Goal: Transaction & Acquisition: Book appointment/travel/reservation

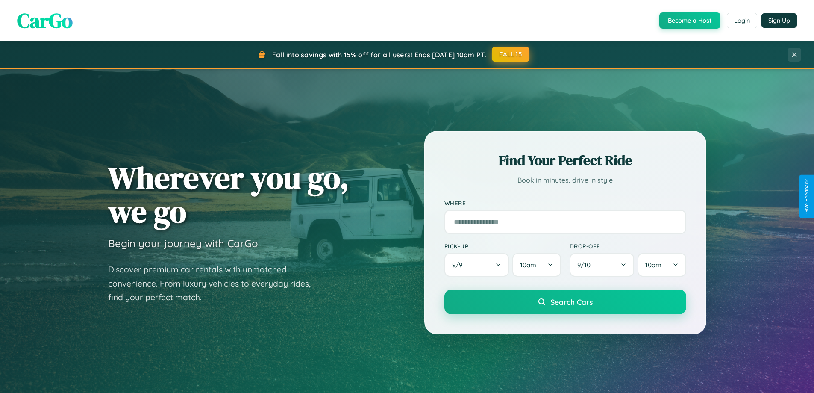
click at [511, 54] on button "FALL15" at bounding box center [511, 54] width 38 height 15
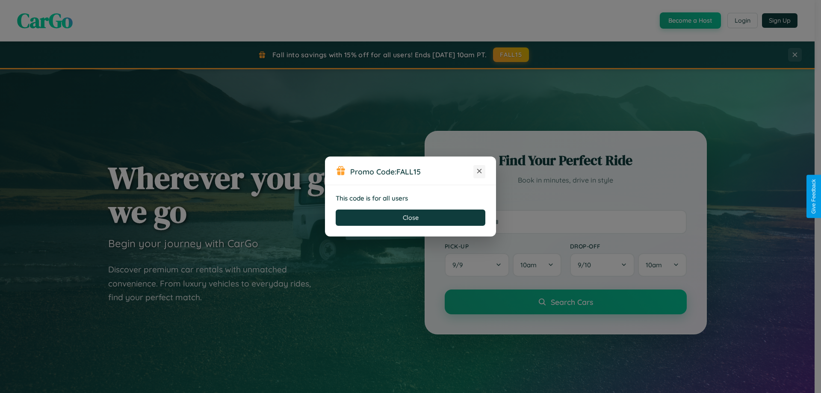
click at [479, 171] on icon at bounding box center [479, 171] width 9 height 9
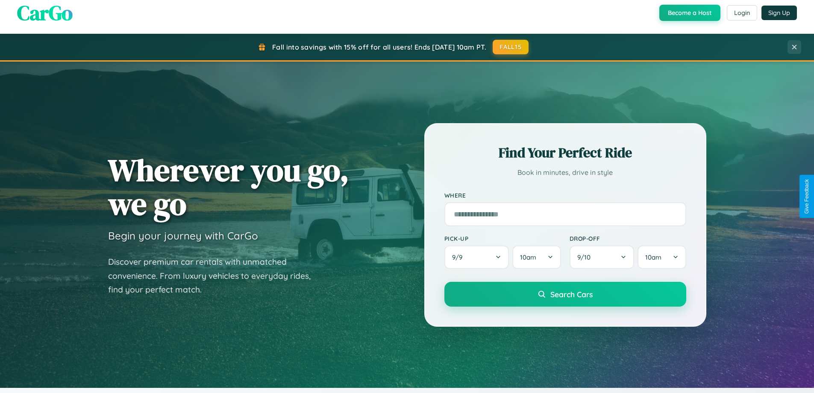
scroll to position [588, 0]
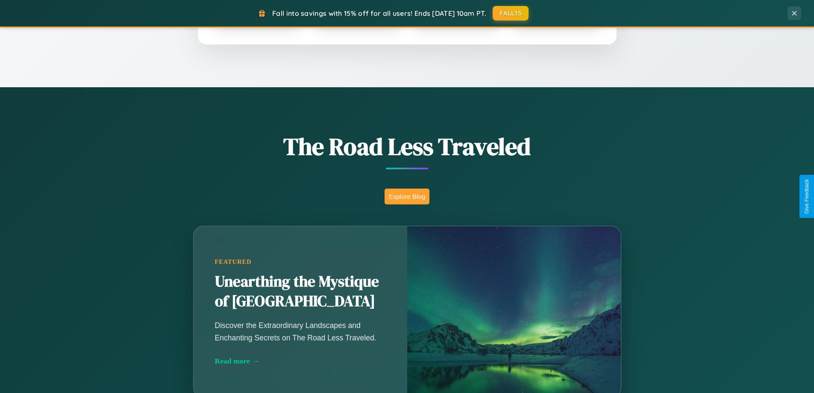
click at [407, 196] on button "Explore Blog" at bounding box center [407, 197] width 45 height 16
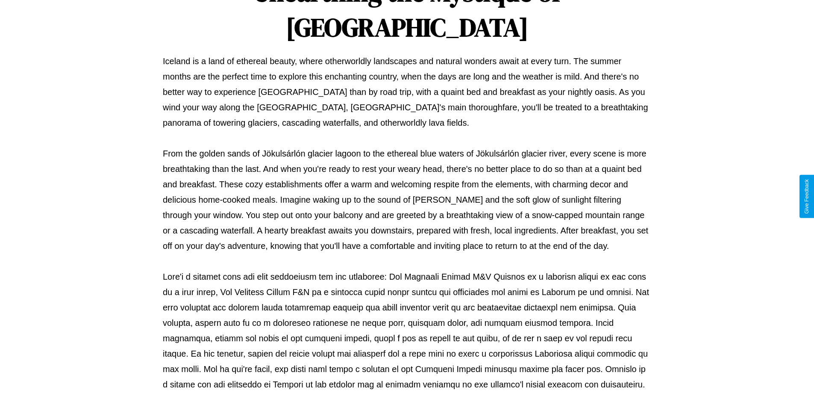
scroll to position [277, 0]
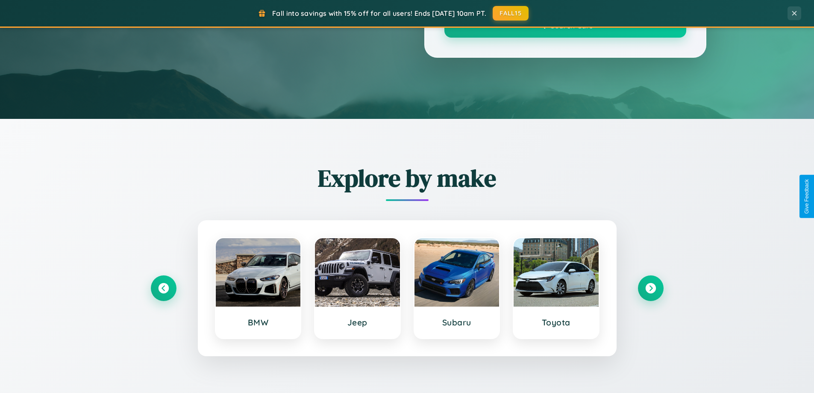
scroll to position [588, 0]
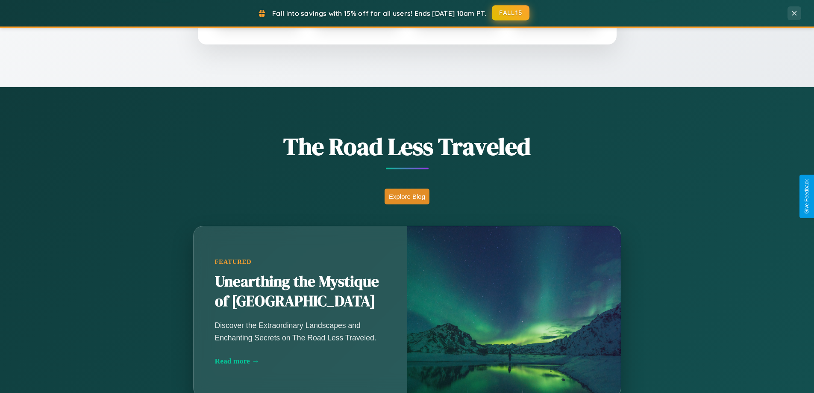
click at [511, 13] on button "FALL15" at bounding box center [511, 12] width 38 height 15
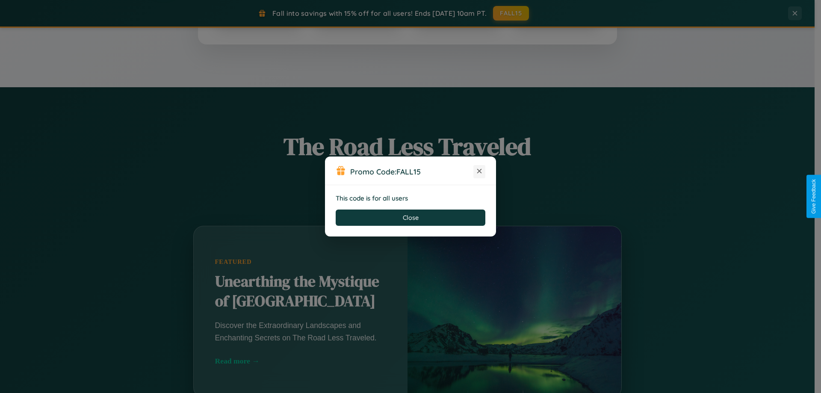
click at [479, 171] on icon at bounding box center [479, 171] width 9 height 9
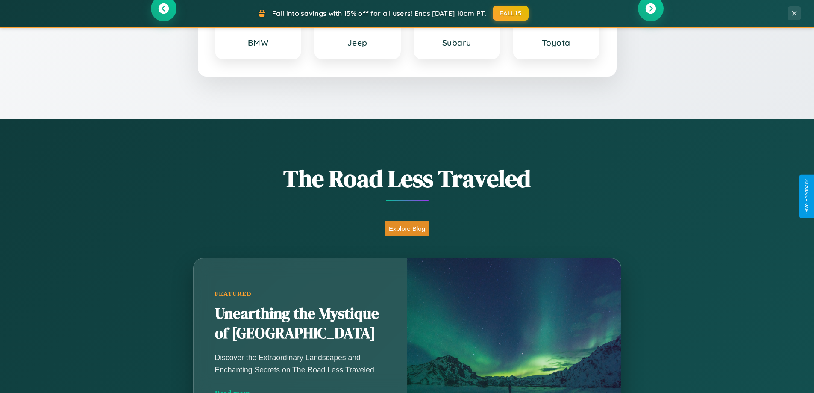
scroll to position [368, 0]
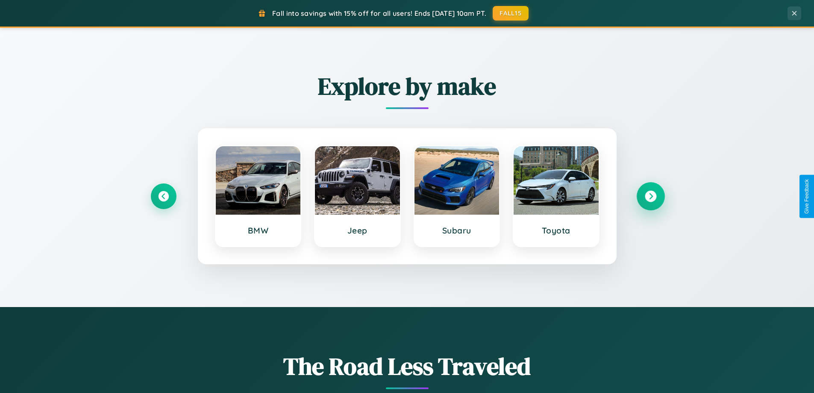
click at [651, 196] on icon at bounding box center [651, 197] width 12 height 12
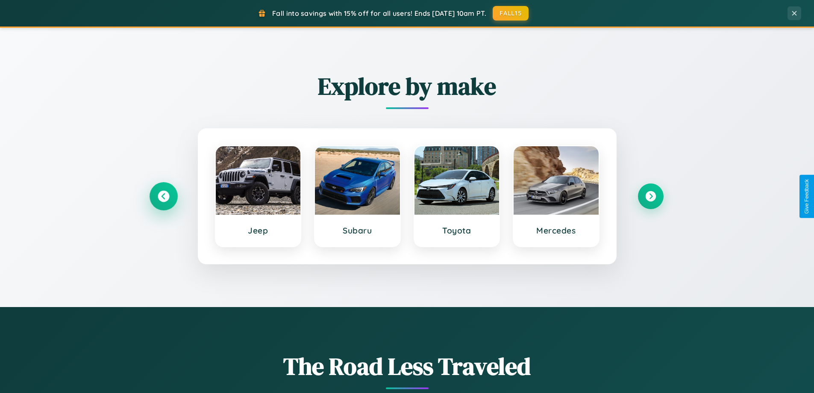
click at [163, 196] on icon at bounding box center [164, 197] width 12 height 12
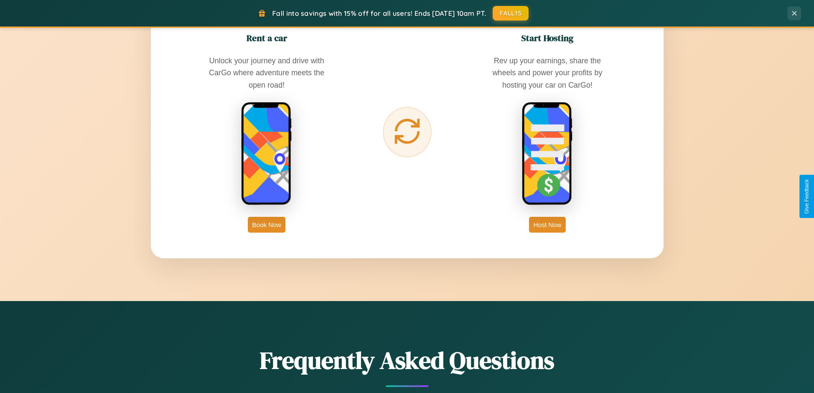
scroll to position [1373, 0]
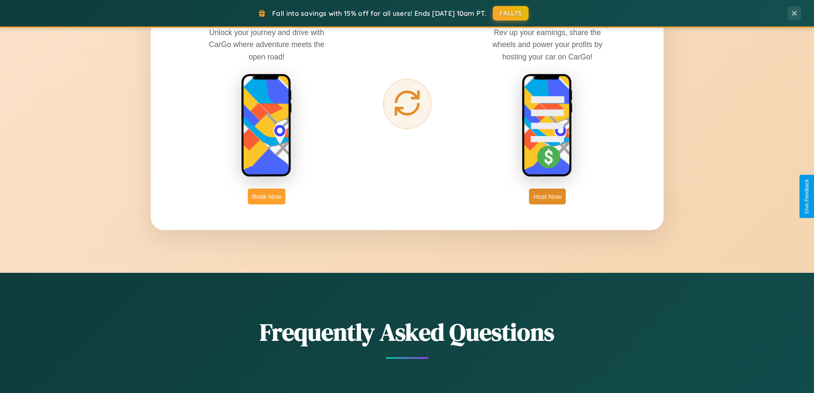
click at [267, 196] on button "Book Now" at bounding box center [267, 197] width 38 height 16
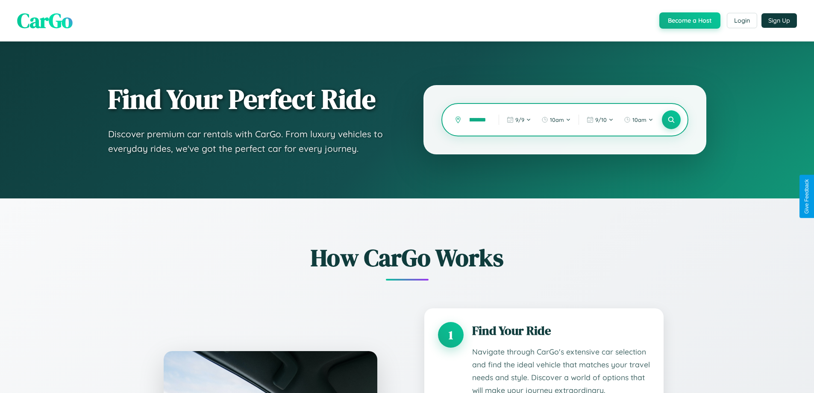
scroll to position [0, 13]
type input "*********"
click at [671, 120] on icon at bounding box center [671, 120] width 8 height 8
